Goal: Task Accomplishment & Management: Manage account settings

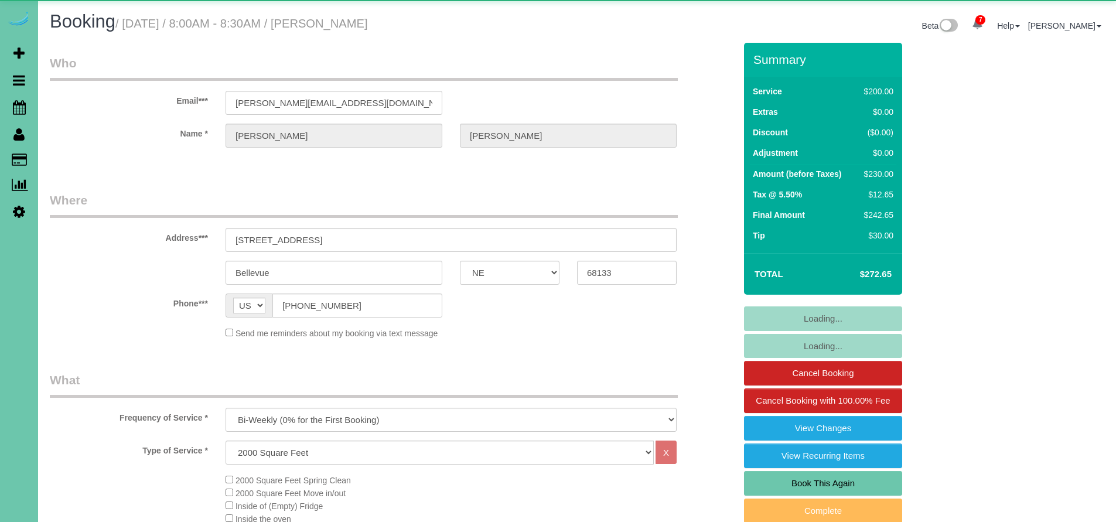
select select "NE"
select select "object:978"
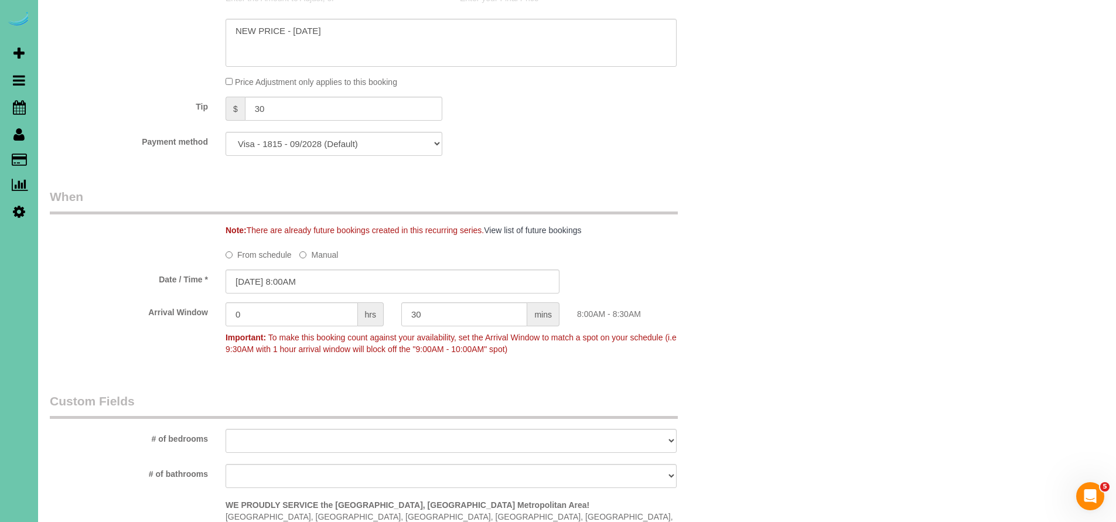
scroll to position [746, 0]
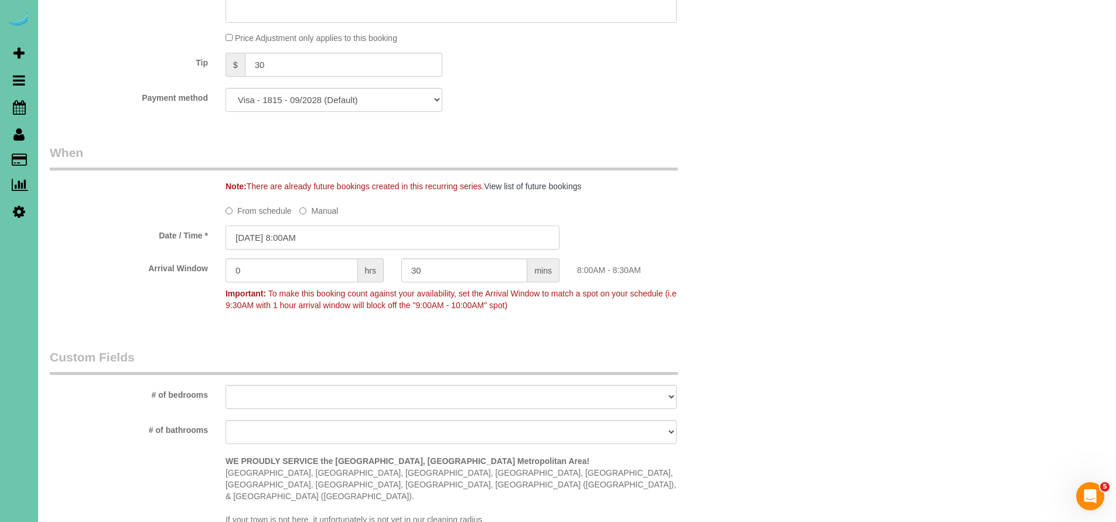
click at [334, 234] on input "[DATE] 8:00AM" at bounding box center [392, 237] width 334 height 24
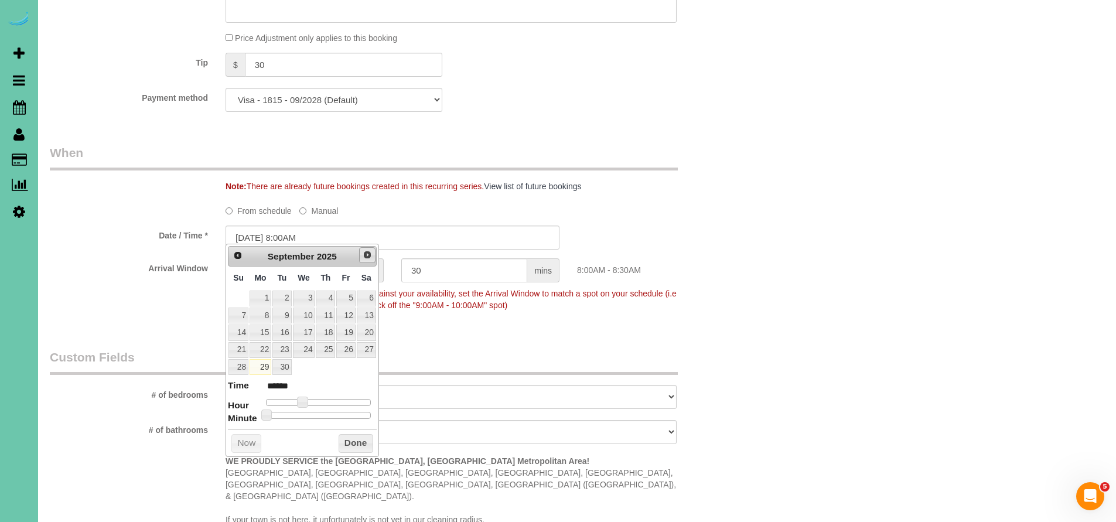
click at [371, 258] on span "Next" at bounding box center [366, 254] width 9 height 9
click at [334, 296] on link "2" at bounding box center [325, 298] width 19 height 16
type input "[DATE] 8:00AM"
click at [357, 439] on button "Done" at bounding box center [355, 443] width 35 height 19
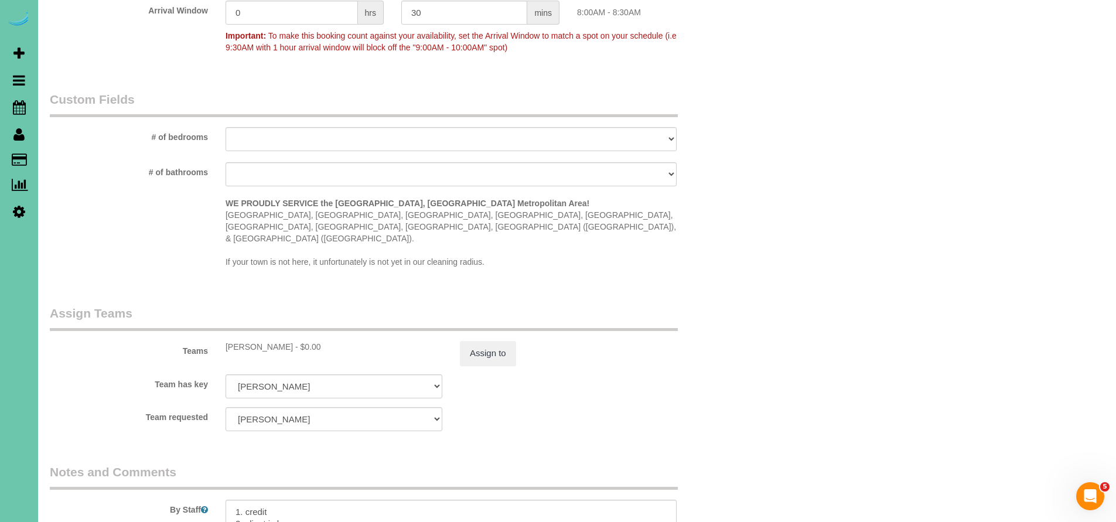
scroll to position [1080, 0]
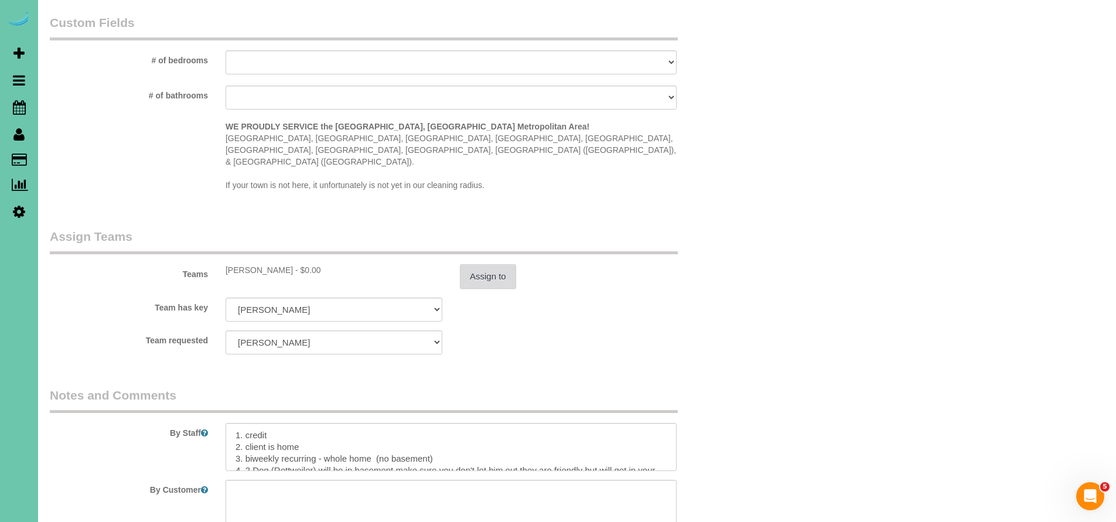
click at [490, 264] on button "Assign to" at bounding box center [488, 276] width 56 height 25
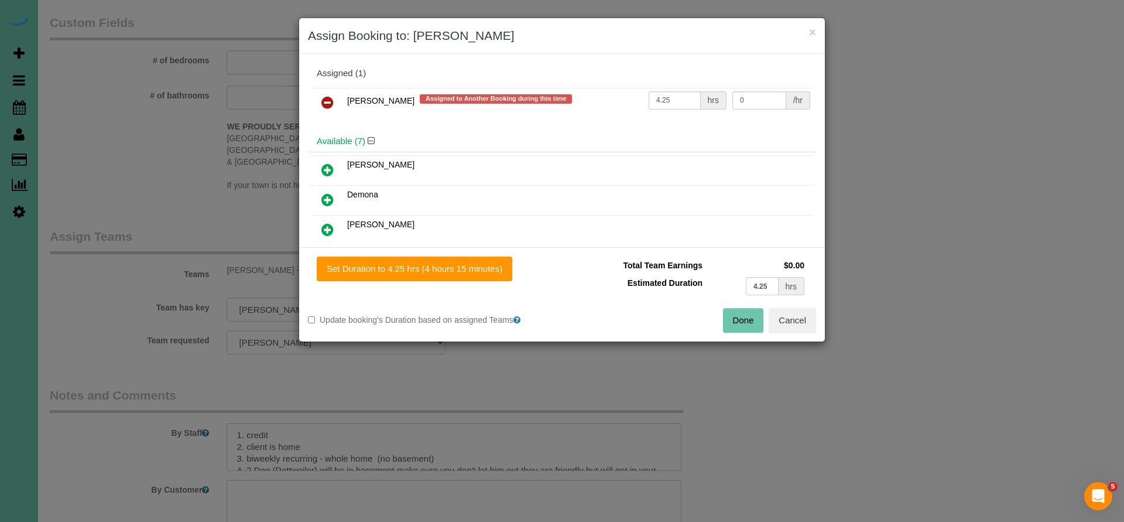
click at [330, 99] on icon at bounding box center [327, 102] width 12 height 14
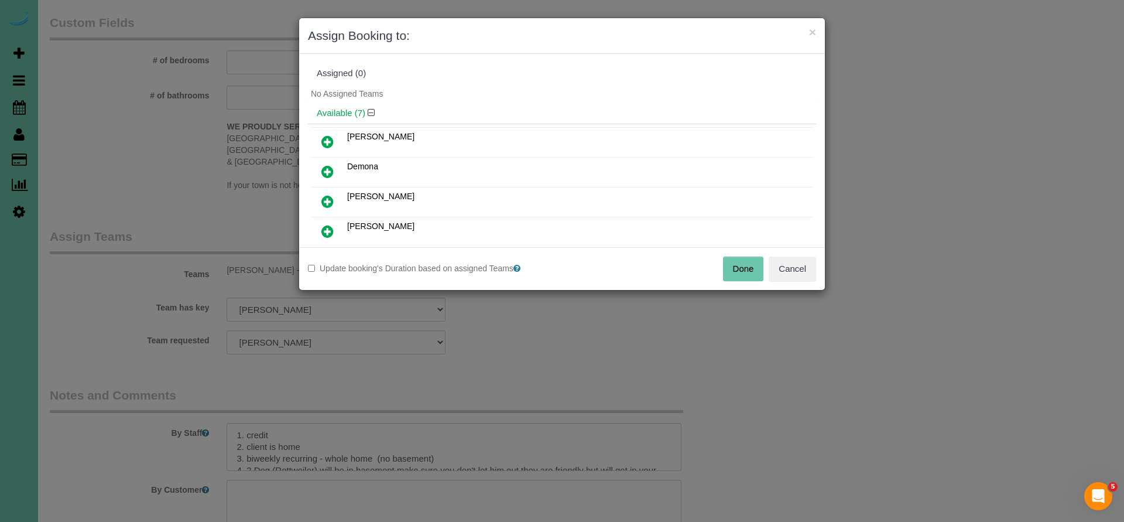
click at [735, 268] on button "Done" at bounding box center [743, 268] width 41 height 25
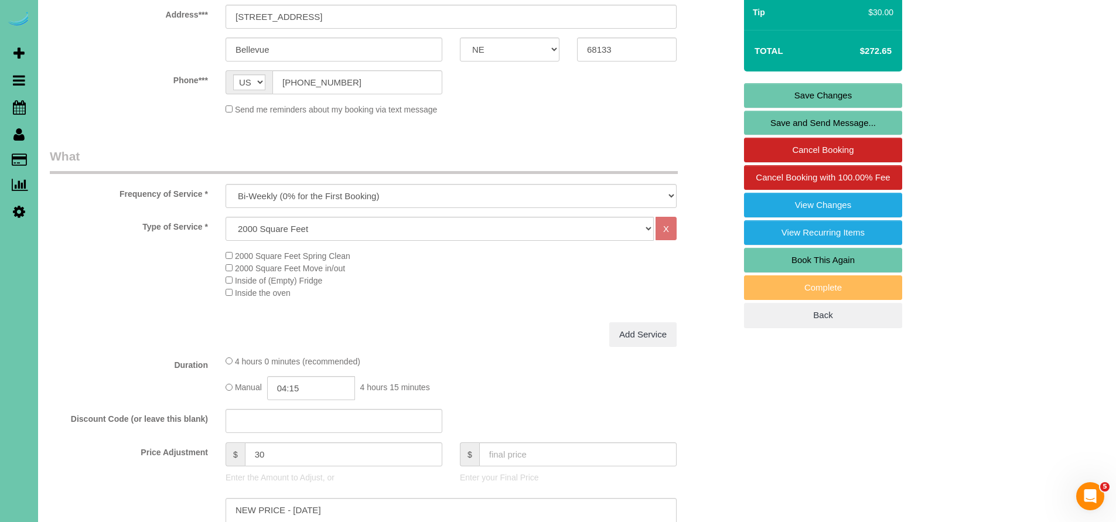
scroll to position [103, 0]
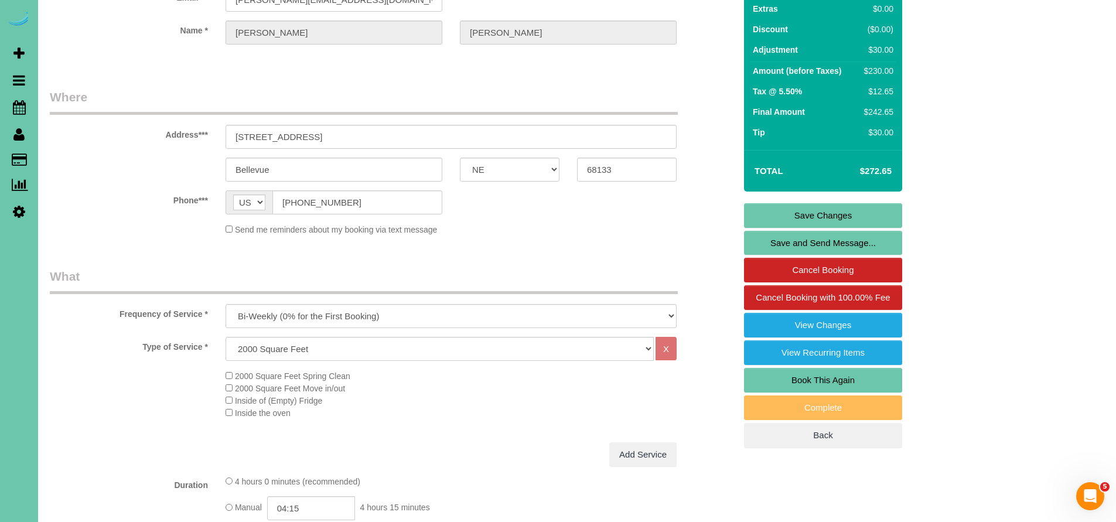
click at [818, 207] on link "Save Changes" at bounding box center [823, 215] width 158 height 25
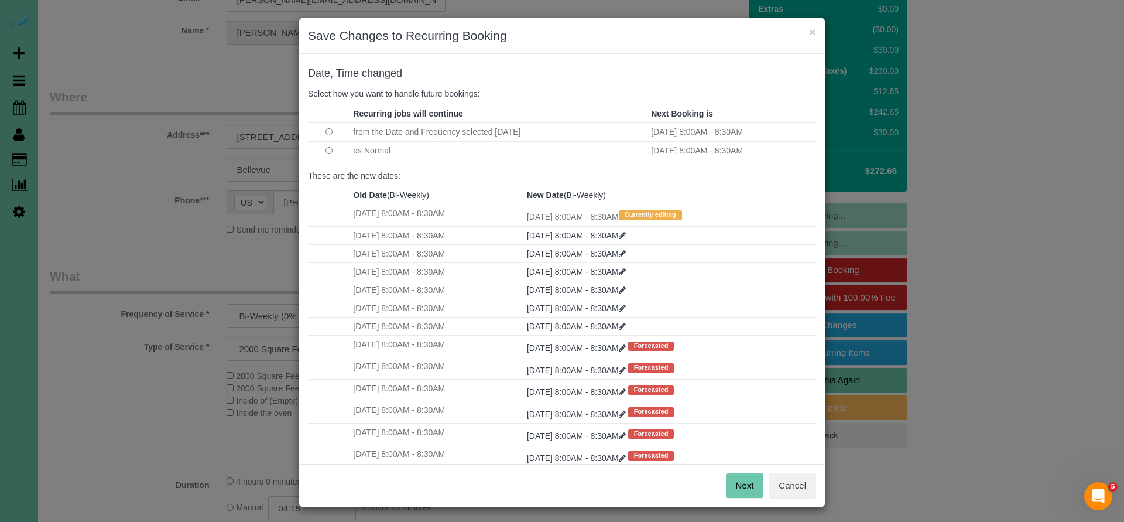
click at [739, 486] on button "Next" at bounding box center [745, 485] width 38 height 25
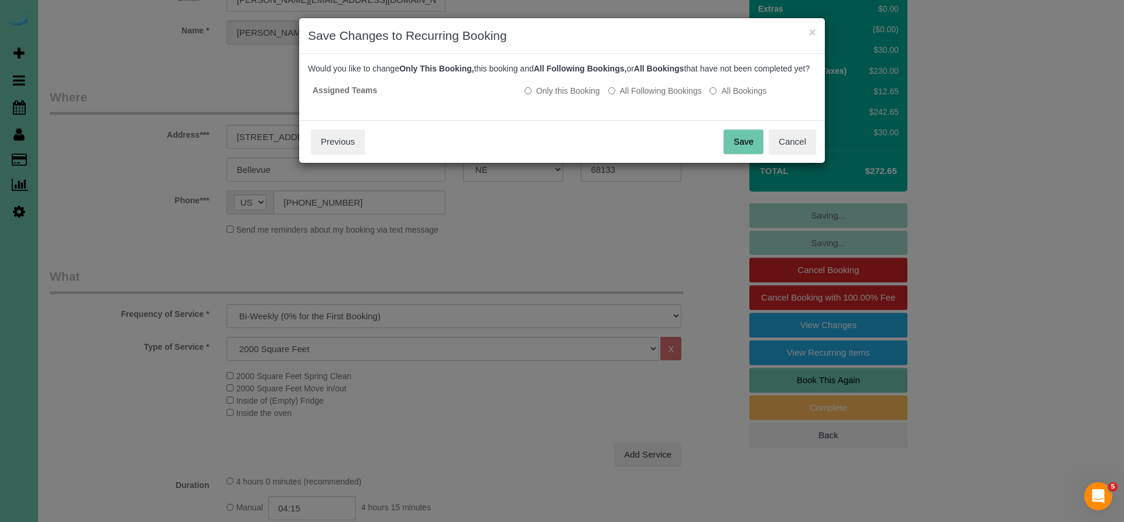
click at [740, 150] on button "Save" at bounding box center [744, 141] width 40 height 25
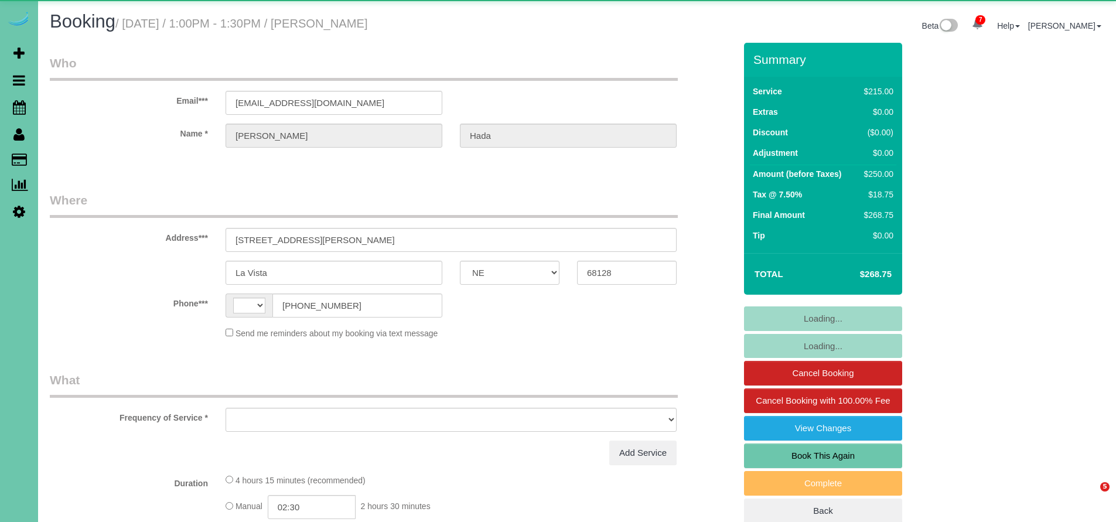
select select "NE"
select select "string:[GEOGRAPHIC_DATA]"
select select "object:688"
select select "string:fspay-e193ef5e-afe6-452d-b1f1-b9fe8dfa0eca"
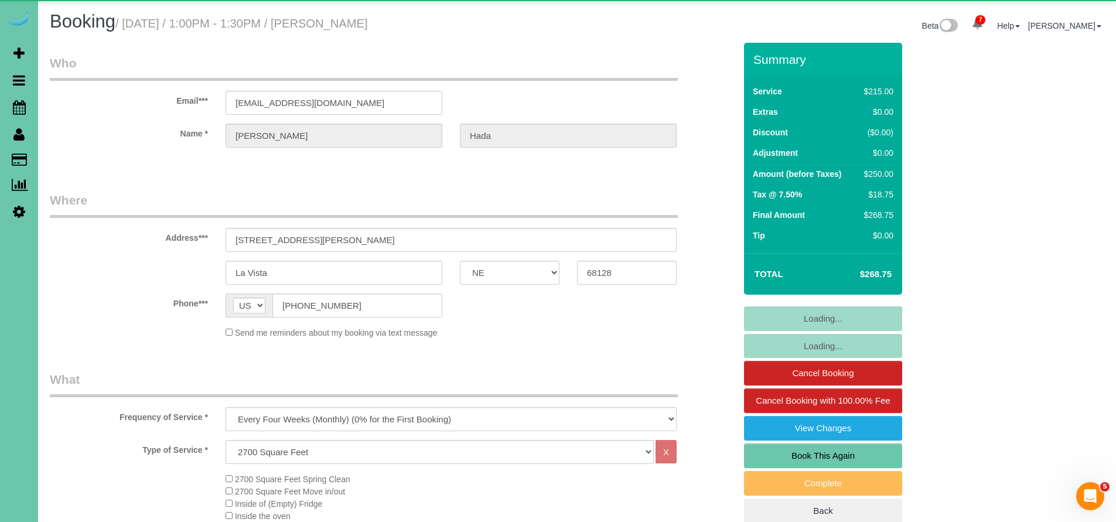
select select "object:721"
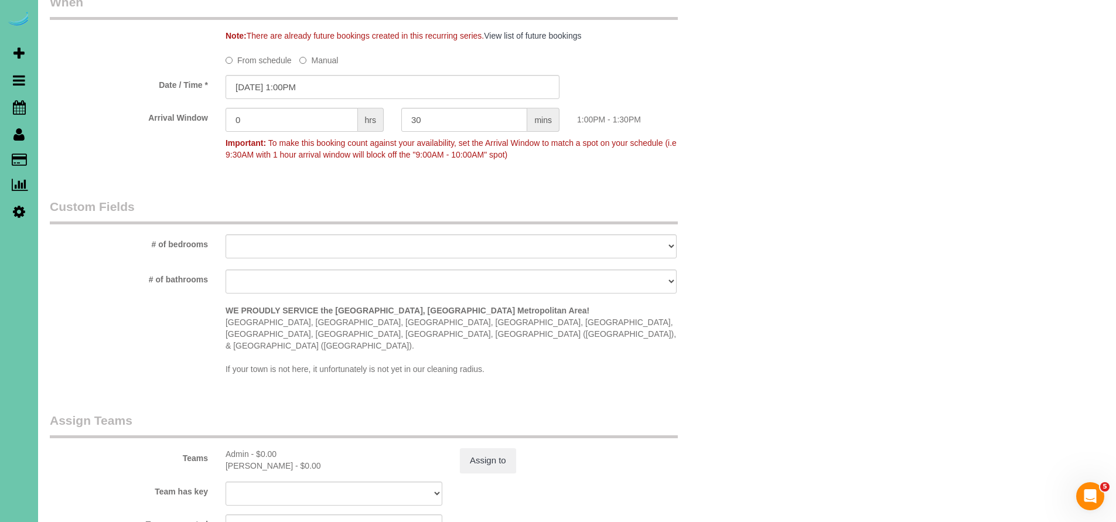
scroll to position [800, 0]
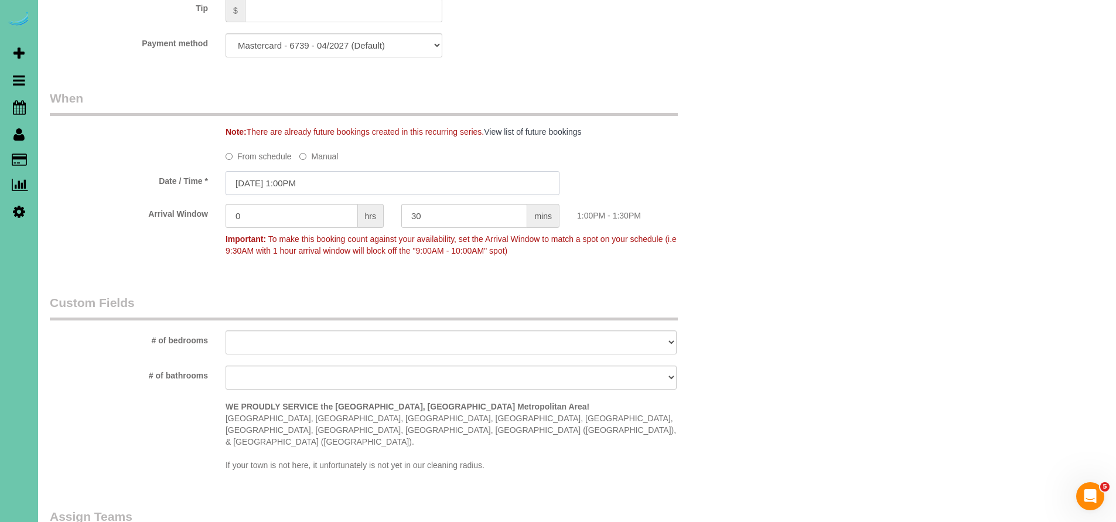
click at [344, 179] on input "09/29/2025 1:00PM" at bounding box center [392, 183] width 334 height 24
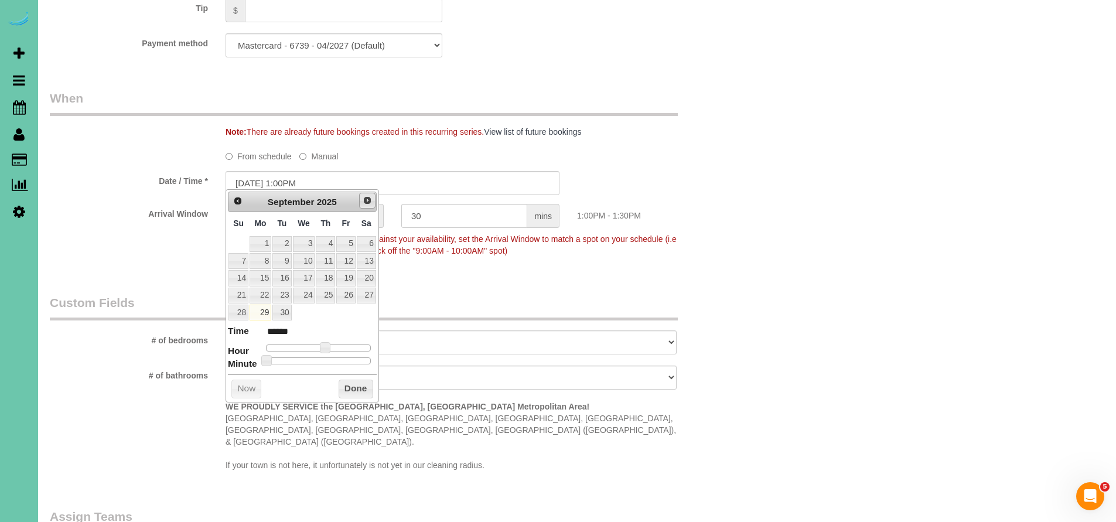
click at [364, 201] on span "Next" at bounding box center [366, 200] width 9 height 9
click at [331, 240] on link "2" at bounding box center [325, 244] width 19 height 16
type input "10/02/2025 1:00PM"
click at [355, 388] on button "Done" at bounding box center [355, 388] width 35 height 19
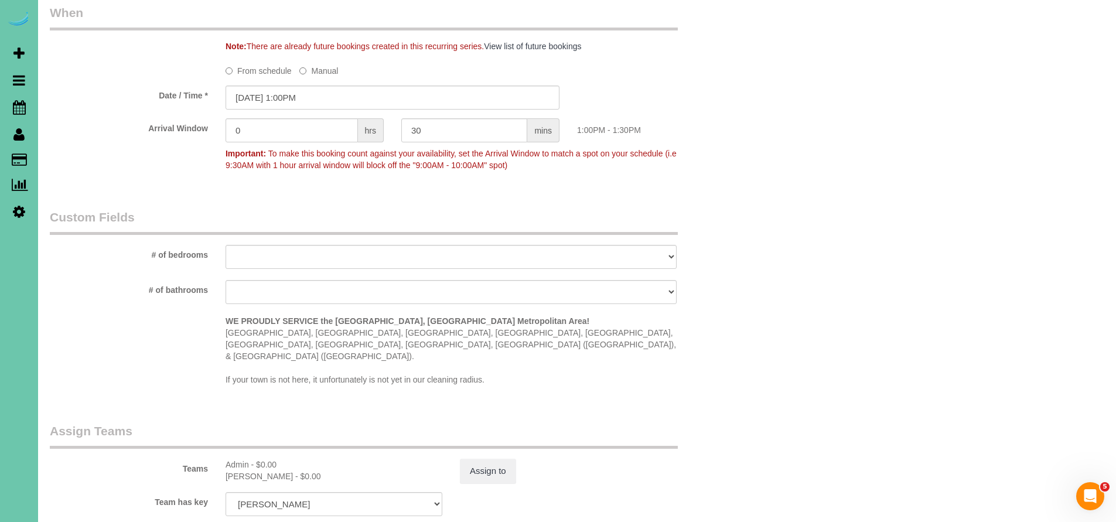
scroll to position [1133, 0]
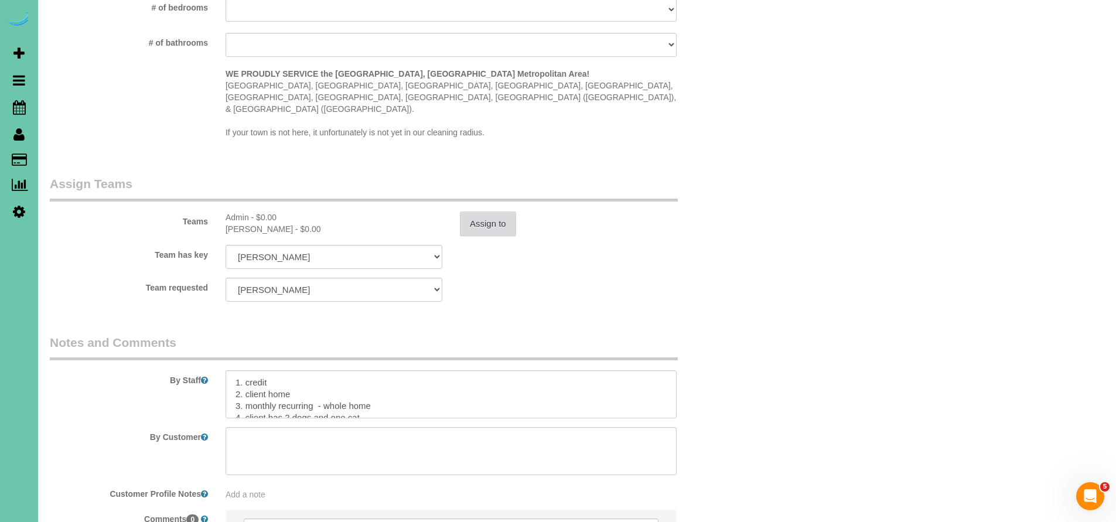
click at [488, 211] on button "Assign to" at bounding box center [488, 223] width 56 height 25
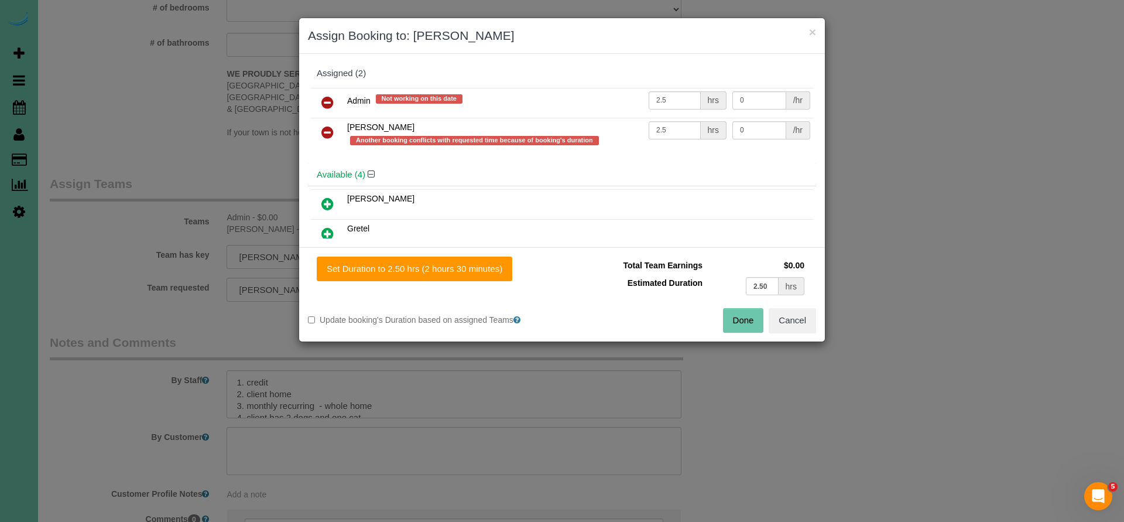
click at [329, 104] on icon at bounding box center [327, 102] width 12 height 14
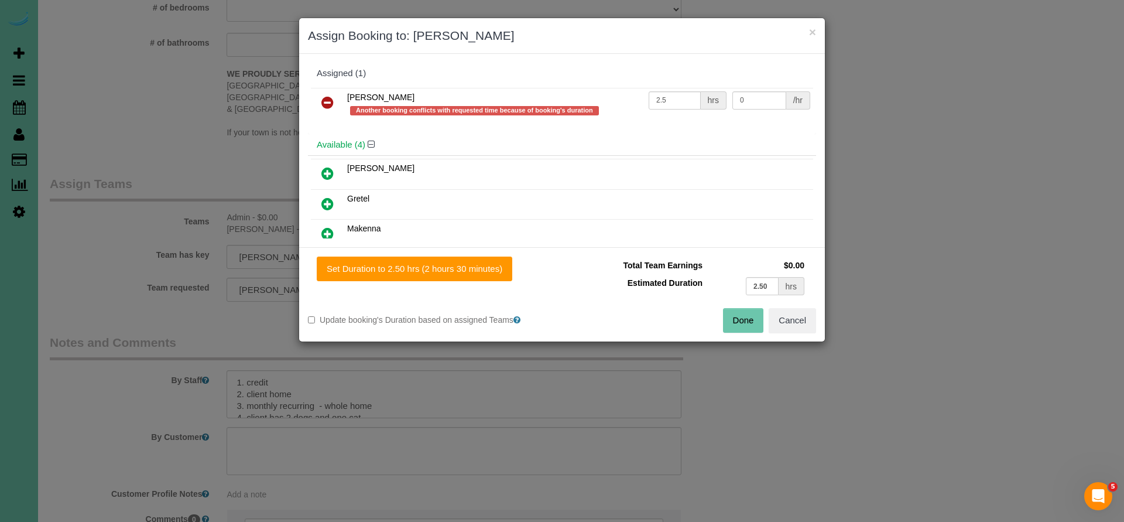
click at [330, 102] on icon at bounding box center [327, 102] width 12 height 14
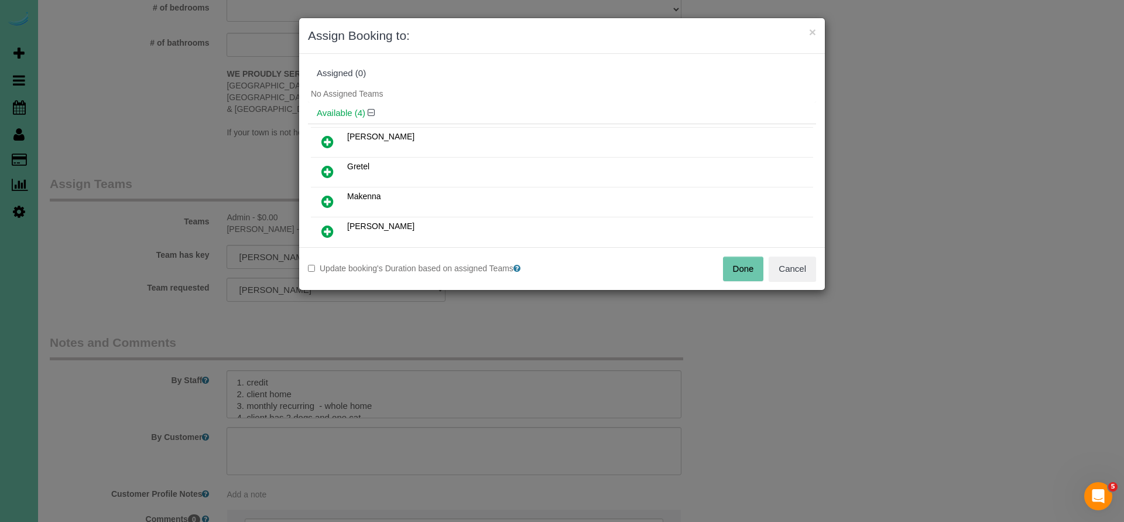
click at [737, 264] on button "Done" at bounding box center [743, 268] width 41 height 25
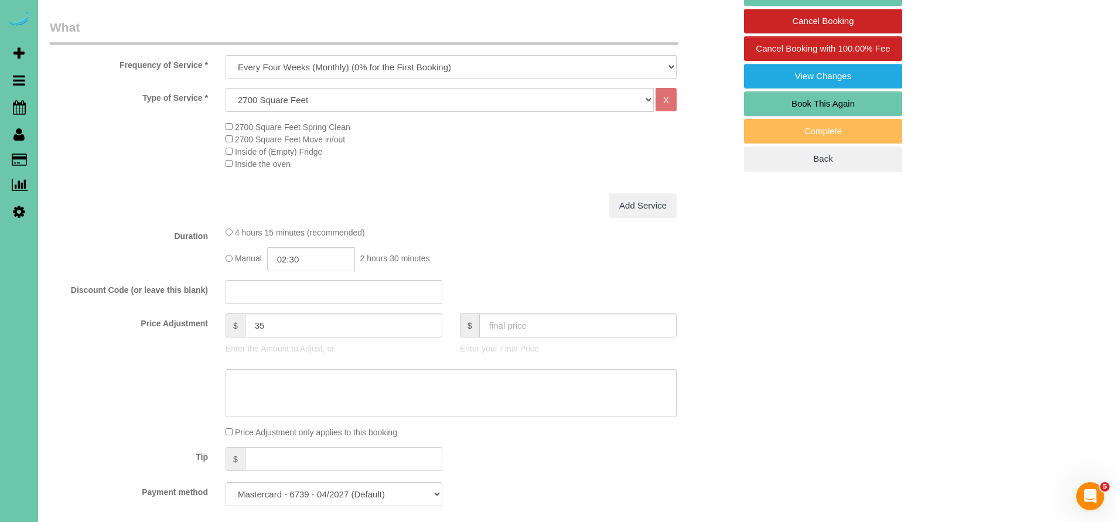
scroll to position [90, 0]
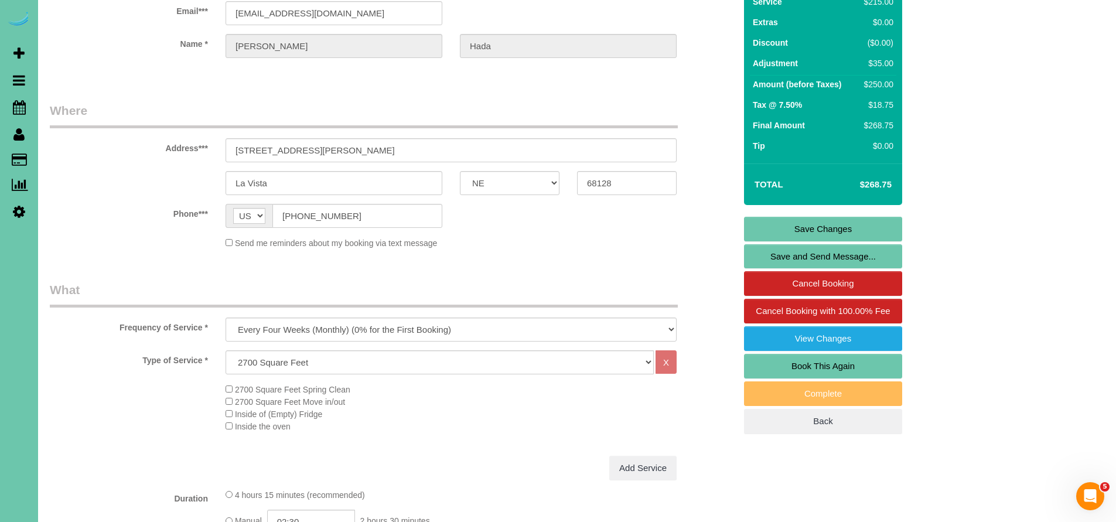
click at [833, 230] on link "Save Changes" at bounding box center [823, 229] width 158 height 25
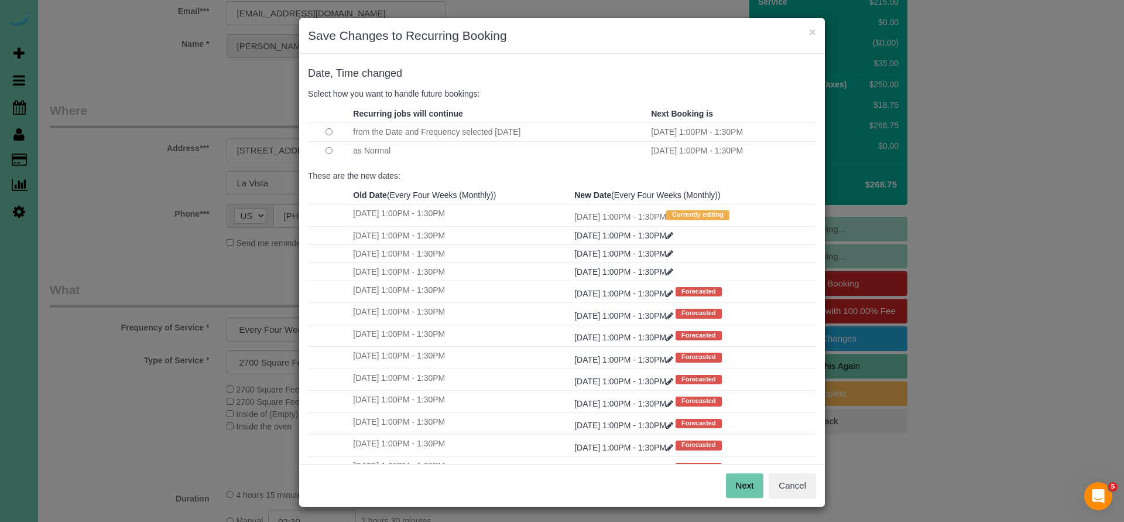
click at [731, 480] on button "Next" at bounding box center [745, 485] width 38 height 25
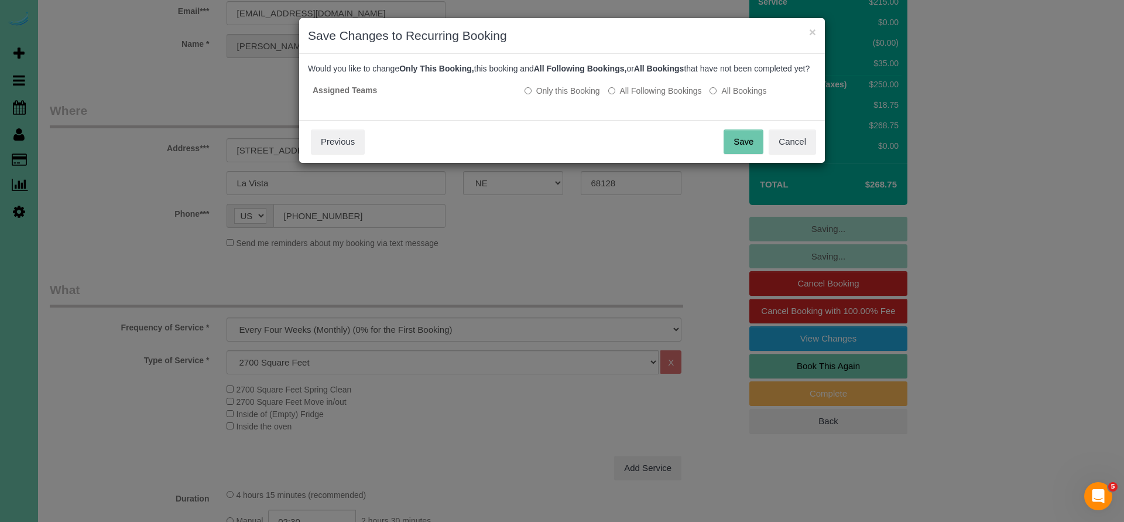
click at [740, 153] on button "Save" at bounding box center [744, 141] width 40 height 25
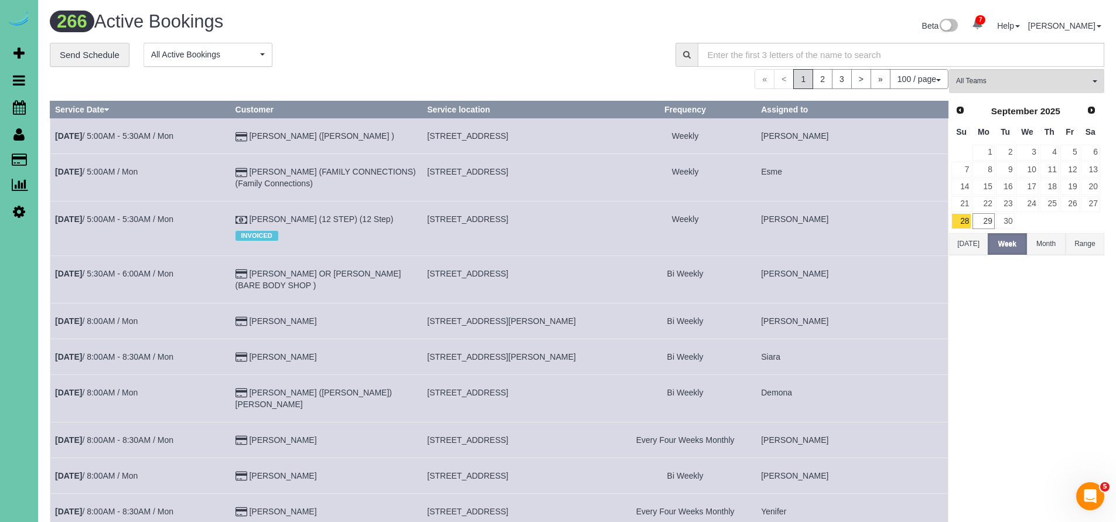
click at [18, 138] on icon at bounding box center [18, 134] width 11 height 14
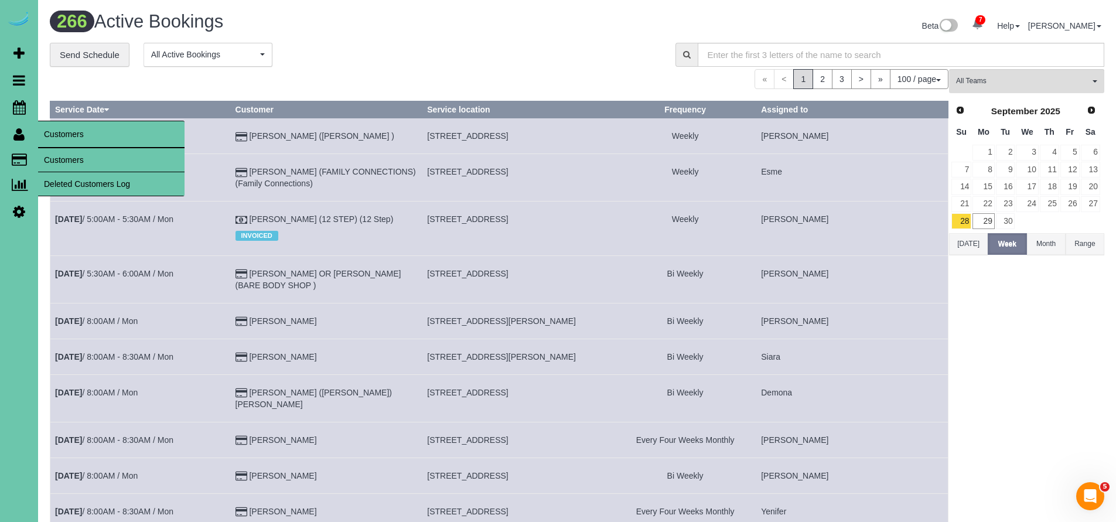
click at [90, 153] on link "Customers" at bounding box center [111, 159] width 146 height 23
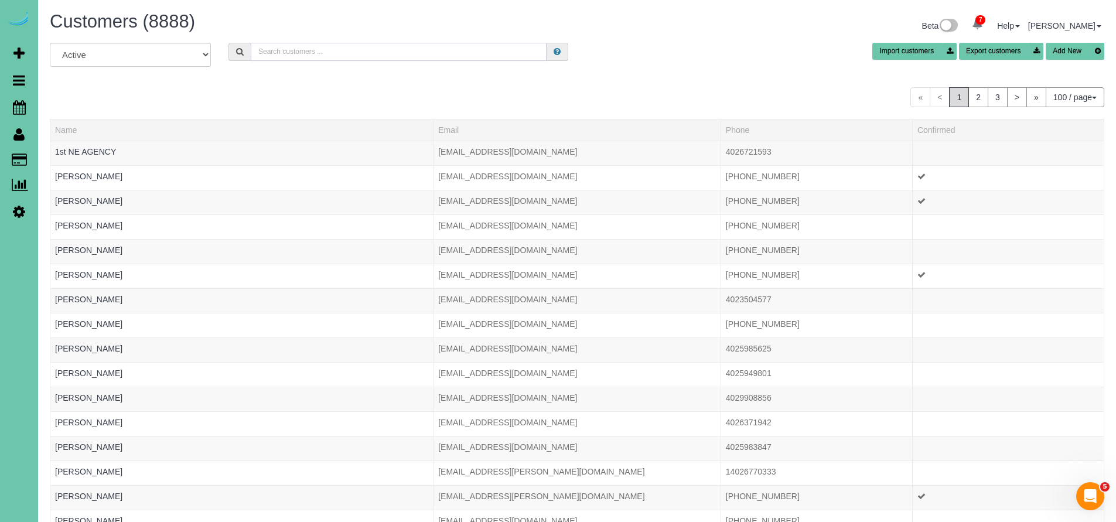
click at [295, 52] on input "text" at bounding box center [399, 52] width 296 height 18
type input "4157"
click at [289, 49] on input "4157" at bounding box center [399, 52] width 296 height 18
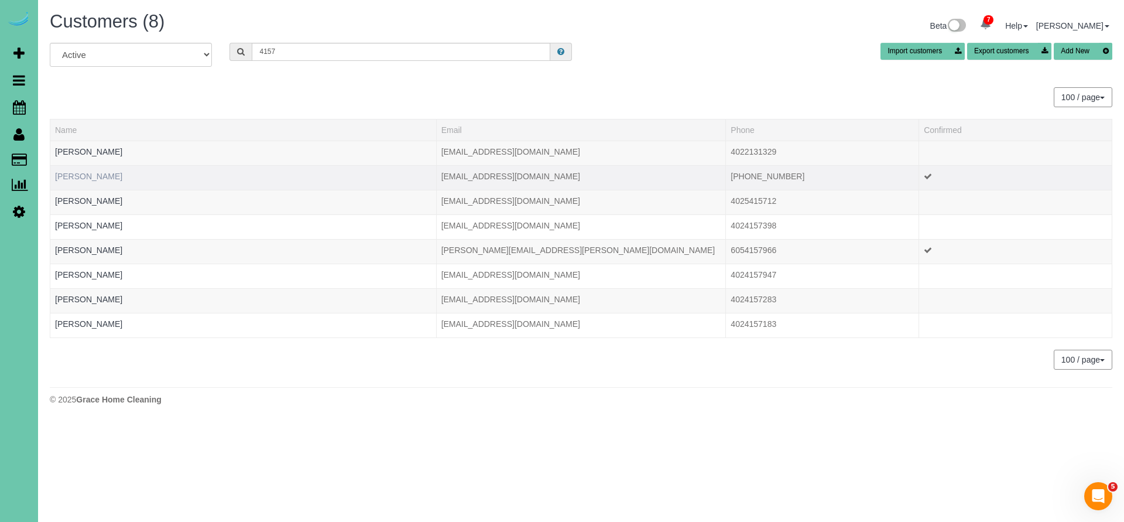
click at [99, 177] on link "Darian Blocker" at bounding box center [88, 176] width 67 height 9
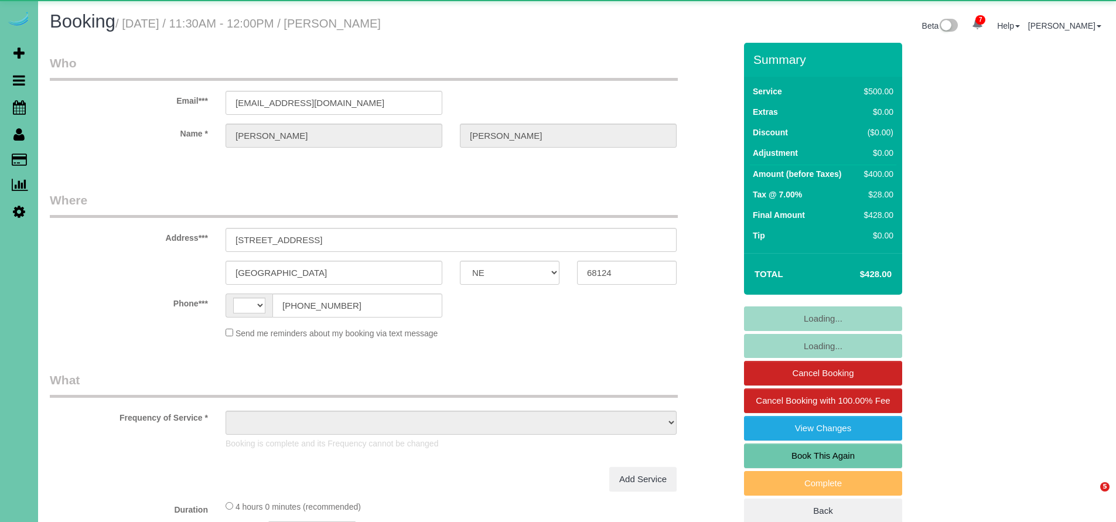
select select "NE"
select select "string:US"
select select "object:726"
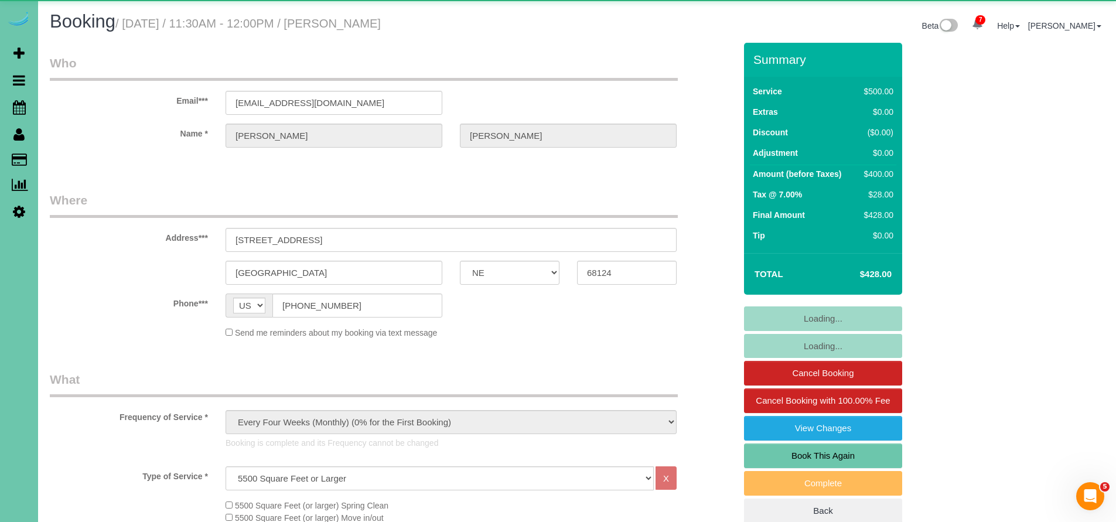
select select "number:38"
select select "number:43"
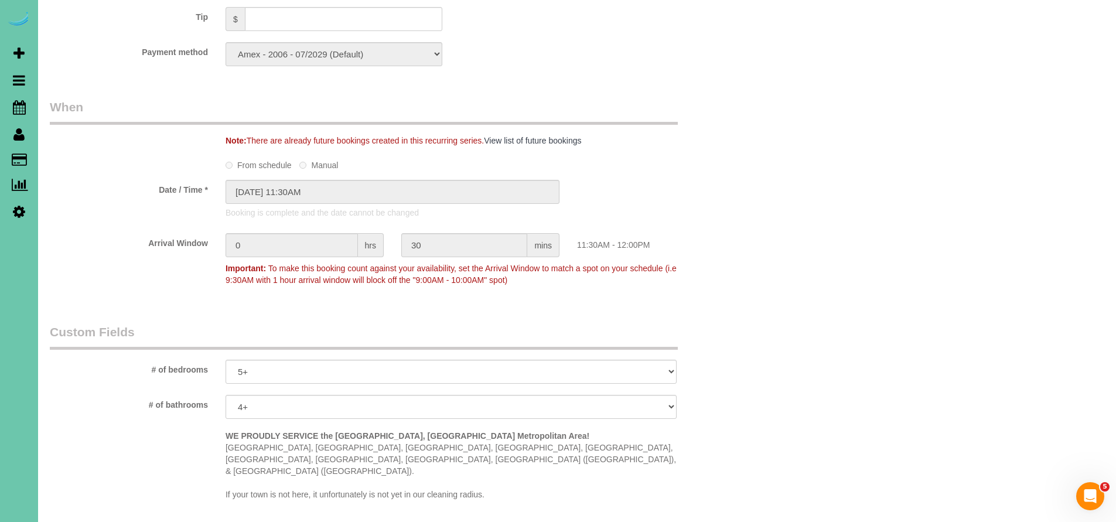
scroll to position [717, 0]
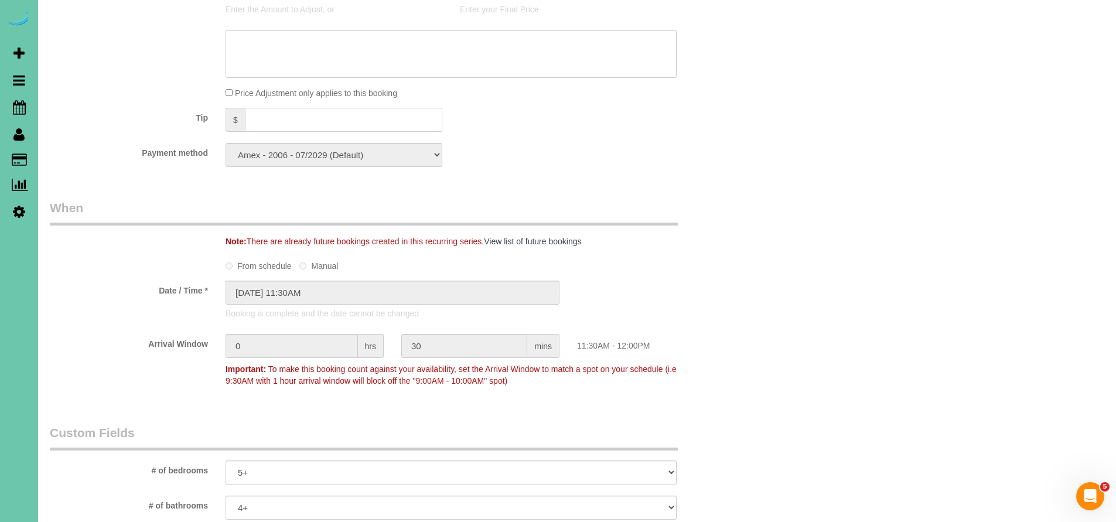
click at [280, 121] on input "text" at bounding box center [343, 120] width 197 height 24
type input "40"
click at [784, 312] on div "Who Email*** scohen@unmc.edu Name * Samuel Cohen Where Address*** 2721 S 101 St…" at bounding box center [577, 197] width 1054 height 1745
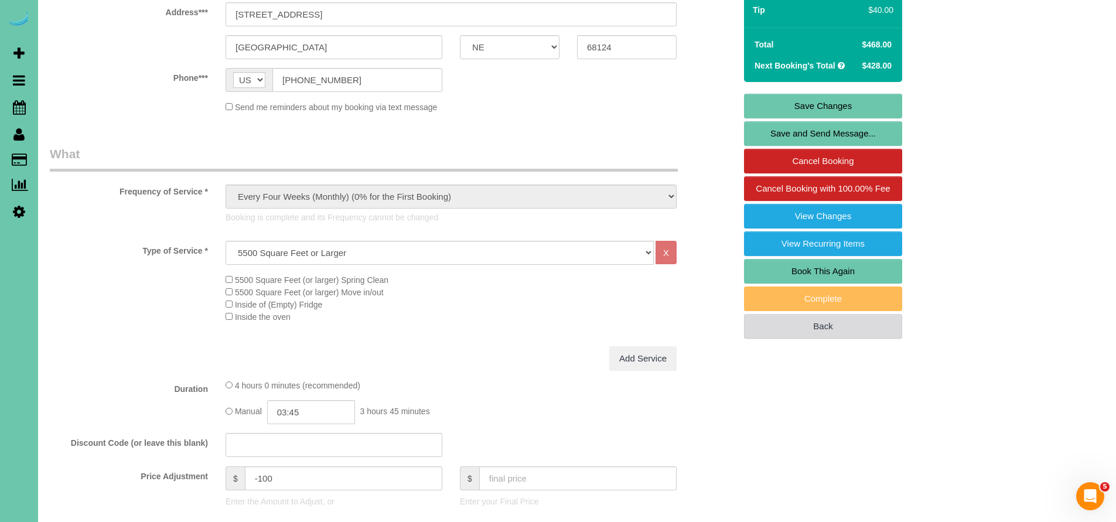
scroll to position [0, 0]
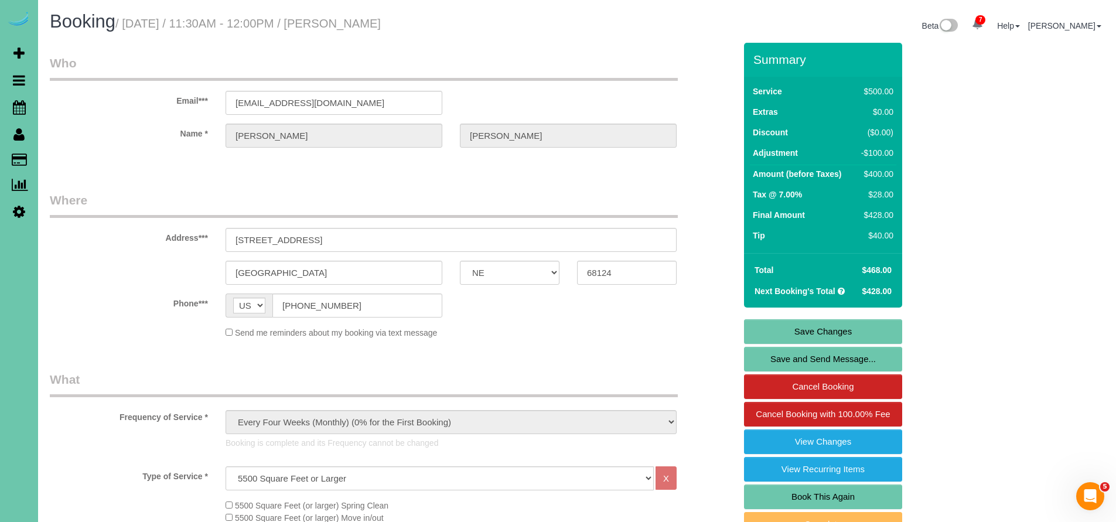
click at [825, 325] on link "Save Changes" at bounding box center [823, 331] width 158 height 25
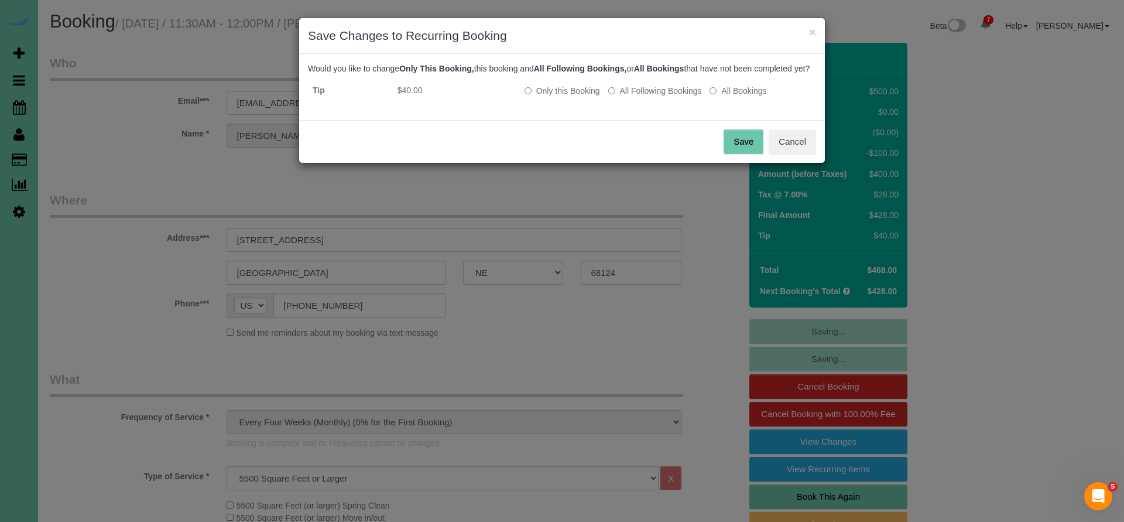
click at [740, 154] on button "Save" at bounding box center [744, 141] width 40 height 25
